Goal: Transaction & Acquisition: Purchase product/service

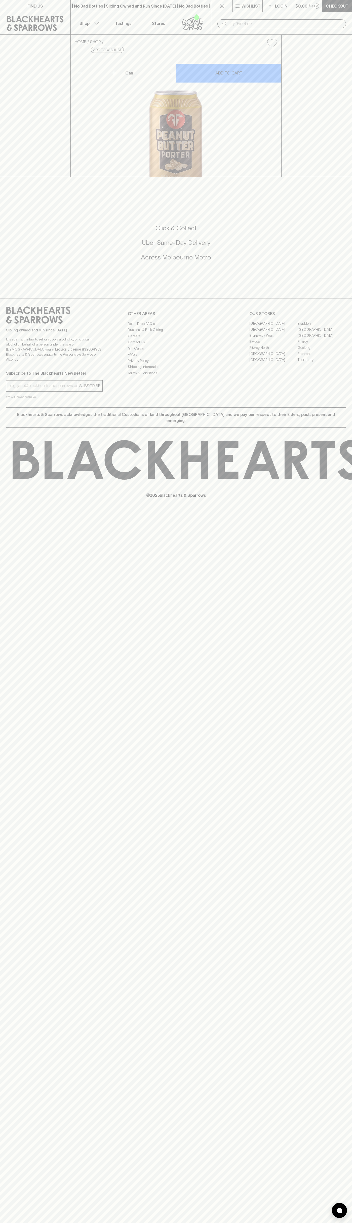
click at [96, 20] on button "Shop" at bounding box center [88, 23] width 35 height 22
click at [341, 796] on div at bounding box center [176, 611] width 352 height 1223
click at [23, 1223] on html "FIND US | No Bad Bottles | Sibling Owned and Run Since [DATE] | No Bad Bottles …" at bounding box center [176, 611] width 352 height 1223
click at [23, 834] on div at bounding box center [176, 611] width 352 height 1223
